Goal: Information Seeking & Learning: Learn about a topic

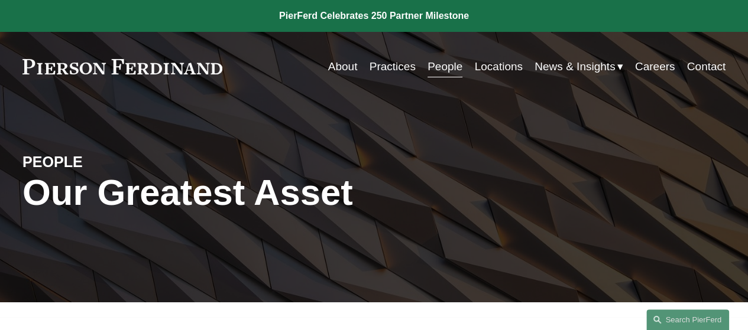
click at [398, 62] on link "Practices" at bounding box center [392, 67] width 46 height 22
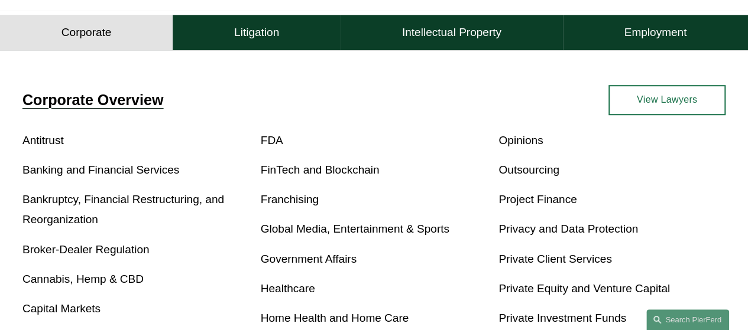
scroll to position [355, 0]
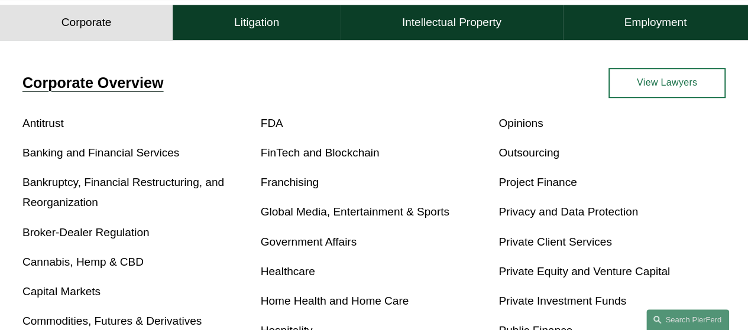
click at [163, 158] on link "Banking and Financial Services" at bounding box center [100, 153] width 157 height 12
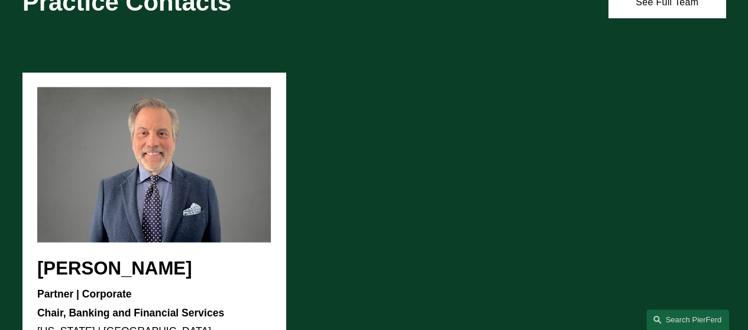
scroll to position [1123, 0]
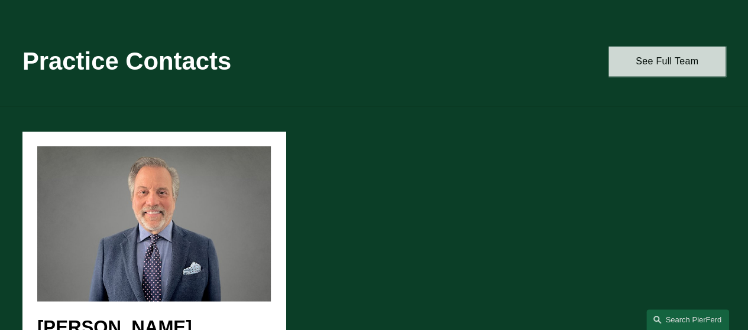
click at [661, 66] on link "See Full Team" at bounding box center [666, 62] width 117 height 30
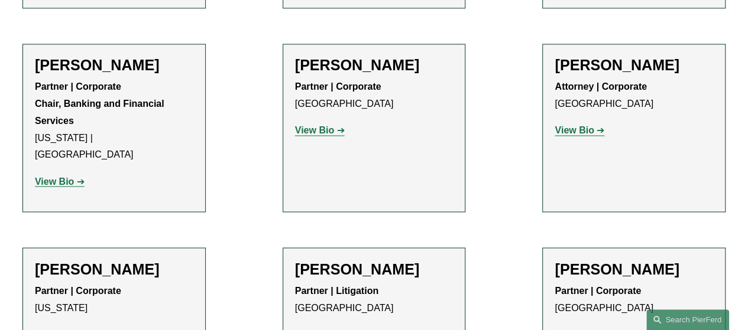
scroll to position [945, 0]
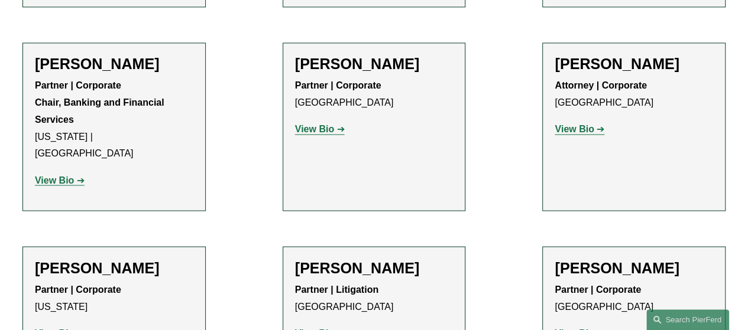
click at [57, 328] on strong "View Bio" at bounding box center [54, 333] width 39 height 10
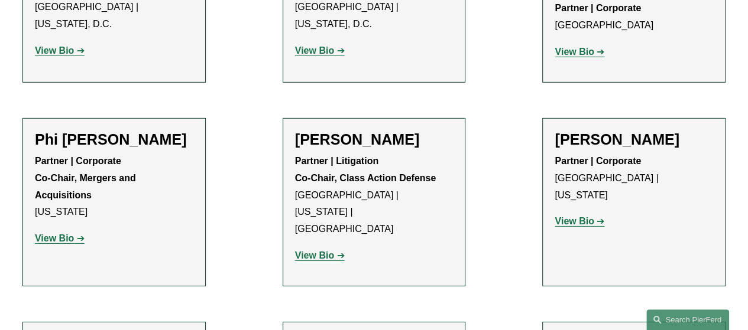
scroll to position [1832, 0]
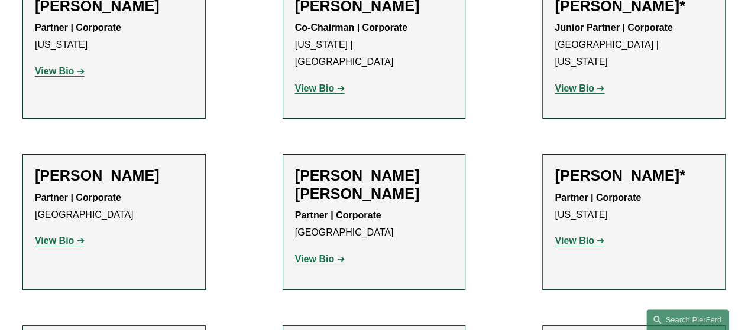
scroll to position [2127, 0]
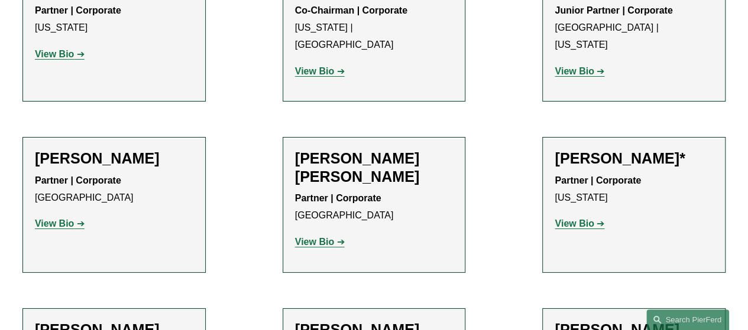
click at [576, 219] on strong "View Bio" at bounding box center [573, 224] width 39 height 10
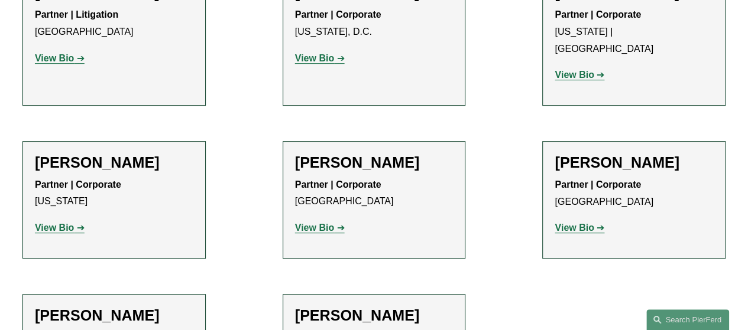
scroll to position [2482, 0]
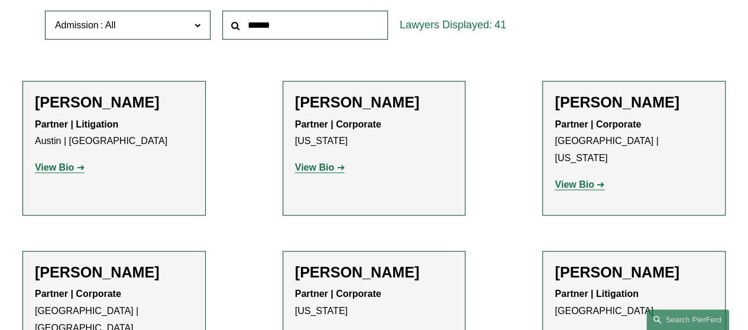
scroll to position [236, 0]
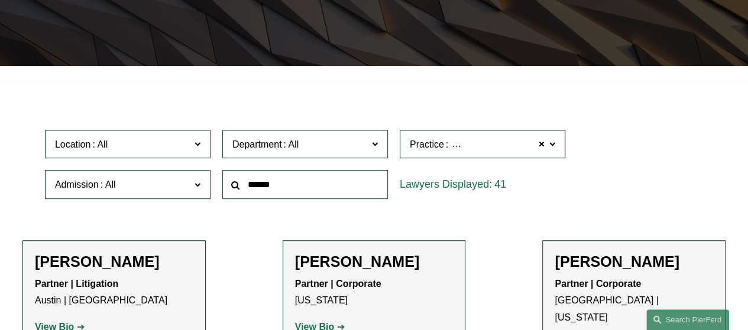
click at [378, 144] on label "Department" at bounding box center [304, 144] width 165 height 29
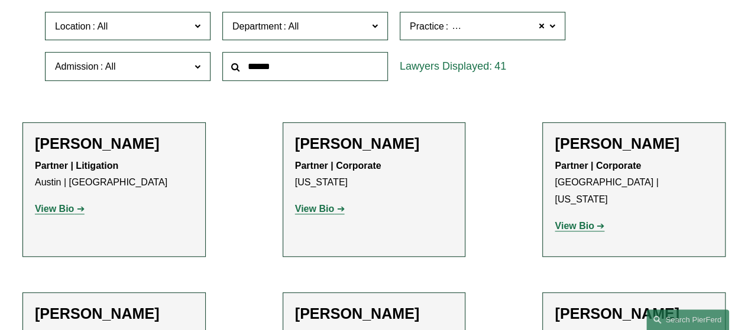
scroll to position [295, 0]
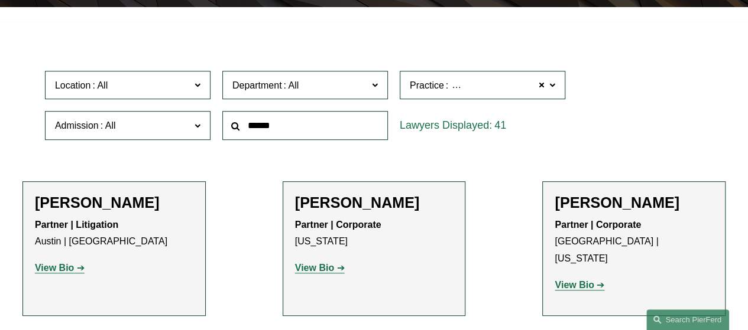
click at [0, 0] on link "Corporate" at bounding box center [0, 0] width 0 height 0
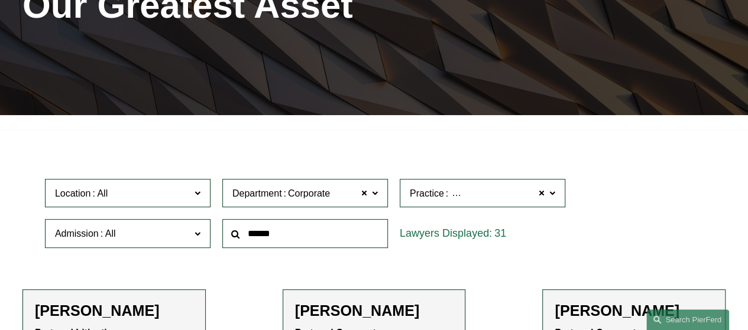
scroll to position [180, 0]
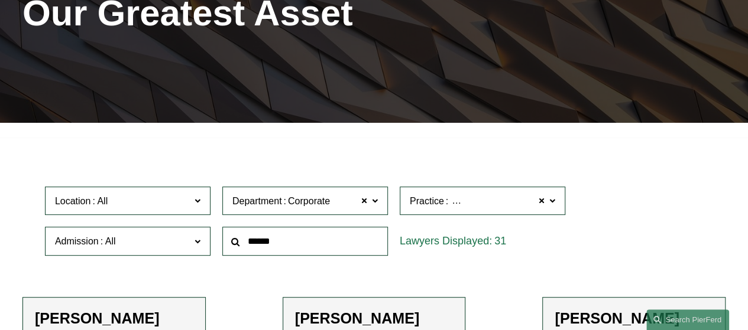
click at [552, 203] on span at bounding box center [552, 200] width 6 height 15
click at [0, 0] on link "Banking and Financial Services" at bounding box center [0, 0] width 0 height 0
click at [550, 205] on span at bounding box center [552, 200] width 6 height 15
click at [0, 0] on link "Banking and Financial Services" at bounding box center [0, 0] width 0 height 0
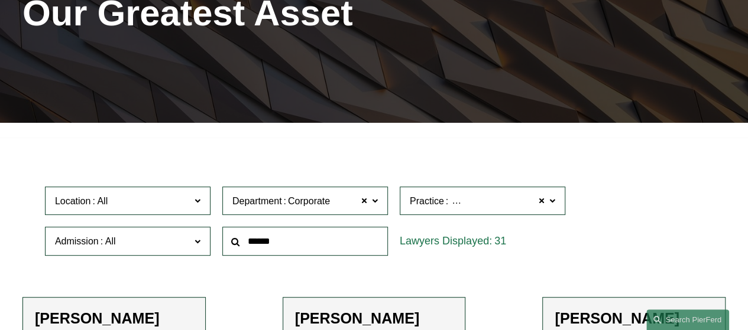
click at [196, 244] on span at bounding box center [197, 240] width 6 height 15
click at [0, 0] on link "[US_STATE]" at bounding box center [0, 0] width 0 height 0
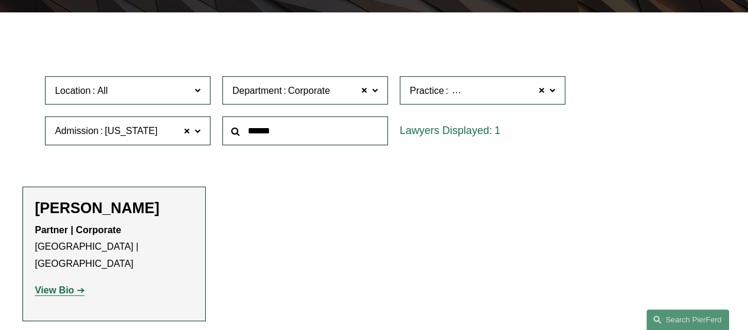
scroll to position [298, 0]
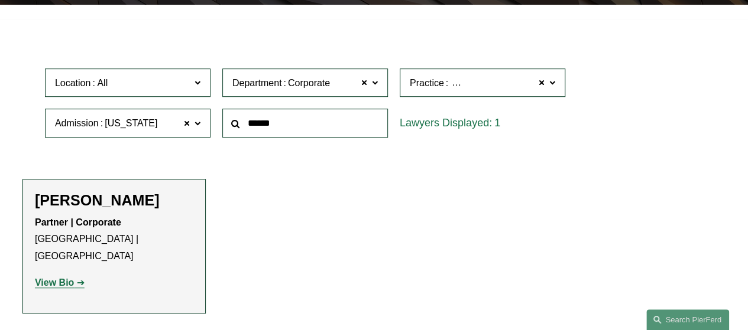
click at [63, 278] on strong "View Bio" at bounding box center [54, 283] width 39 height 10
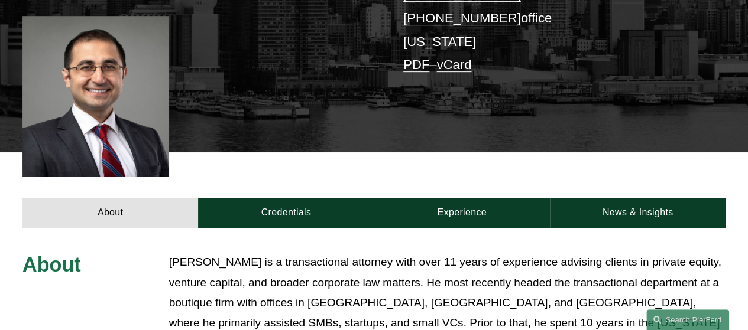
scroll to position [295, 0]
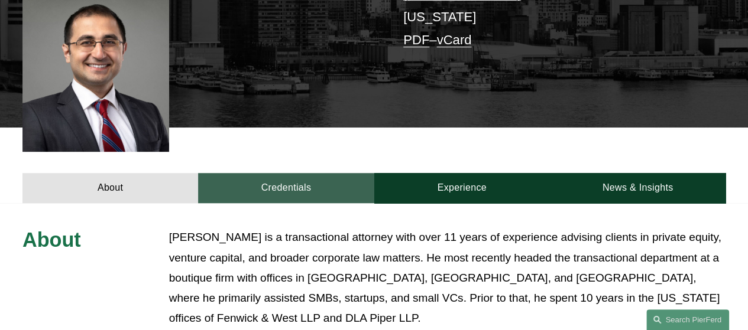
click at [304, 191] on link "Credentials" at bounding box center [286, 188] width 176 height 30
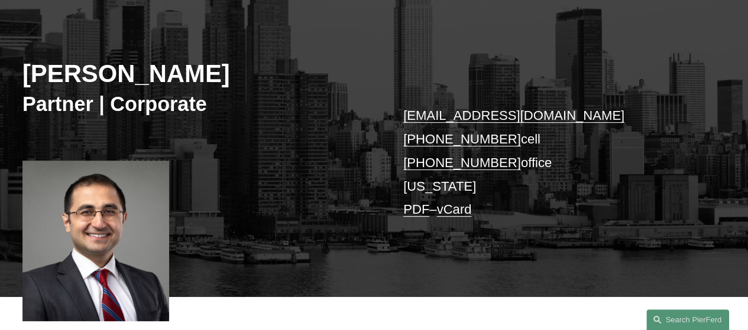
scroll to position [59, 0]
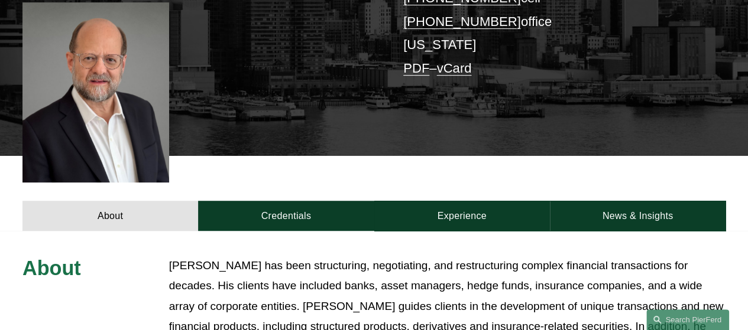
scroll to position [295, 0]
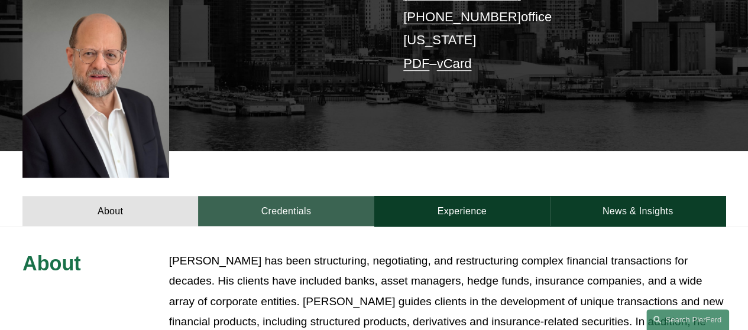
click at [301, 196] on link "Credentials" at bounding box center [286, 211] width 176 height 30
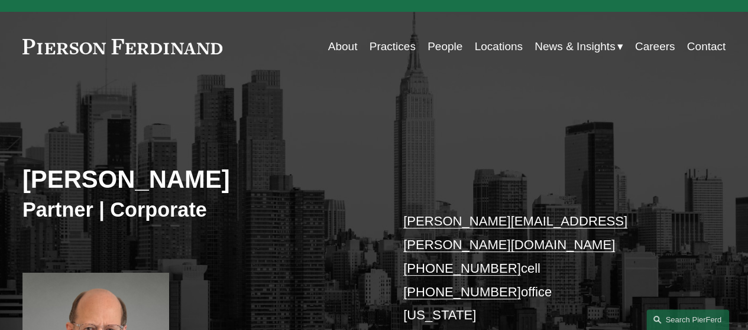
scroll to position [0, 0]
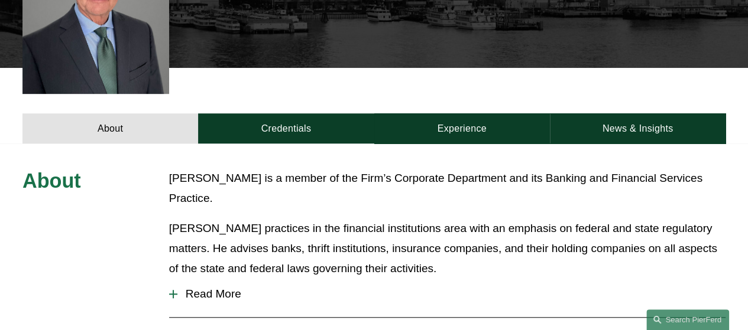
scroll to position [355, 0]
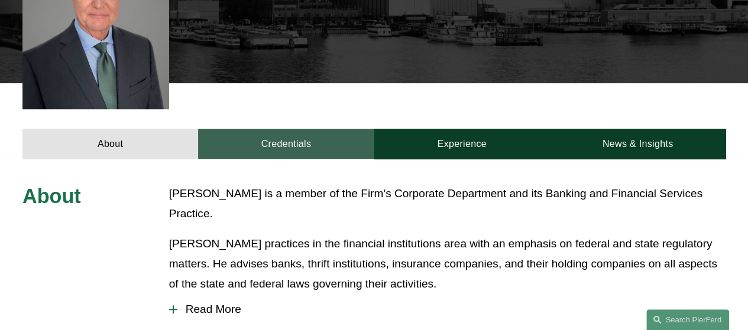
click at [311, 129] on link "Credentials" at bounding box center [286, 144] width 176 height 30
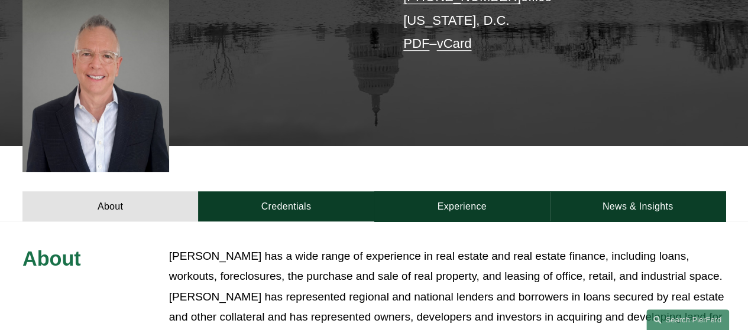
scroll to position [295, 0]
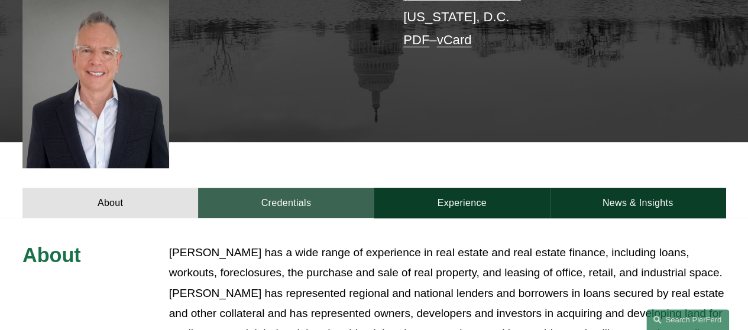
click at [286, 188] on link "Credentials" at bounding box center [286, 203] width 176 height 30
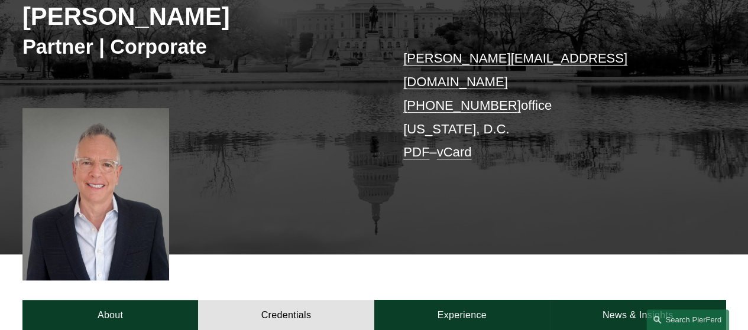
scroll to position [0, 0]
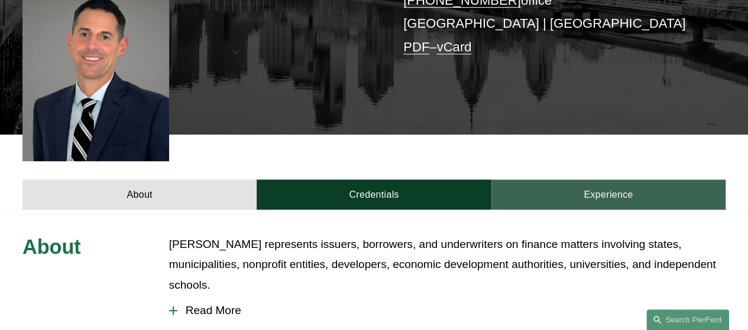
scroll to position [295, 0]
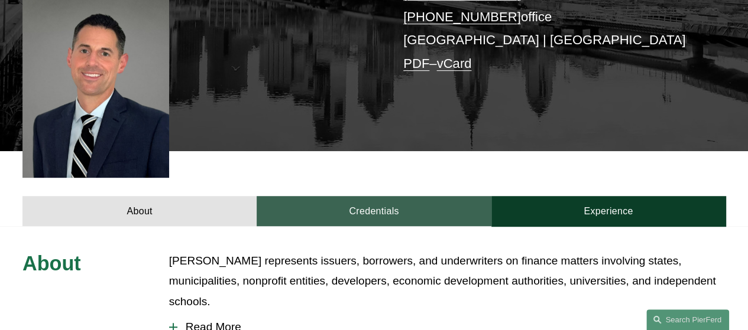
click at [362, 196] on link "Credentials" at bounding box center [373, 211] width 234 height 30
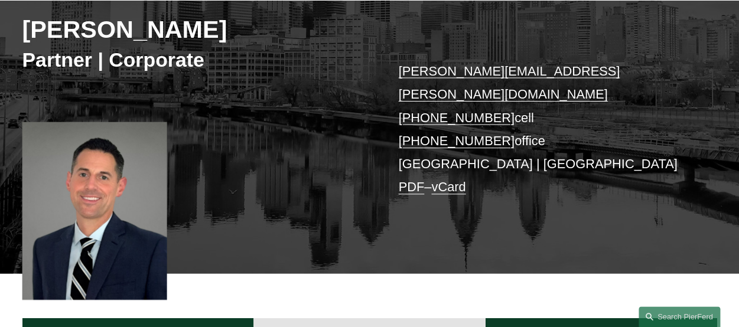
scroll to position [118, 0]
